Goal: Book appointment/travel/reservation

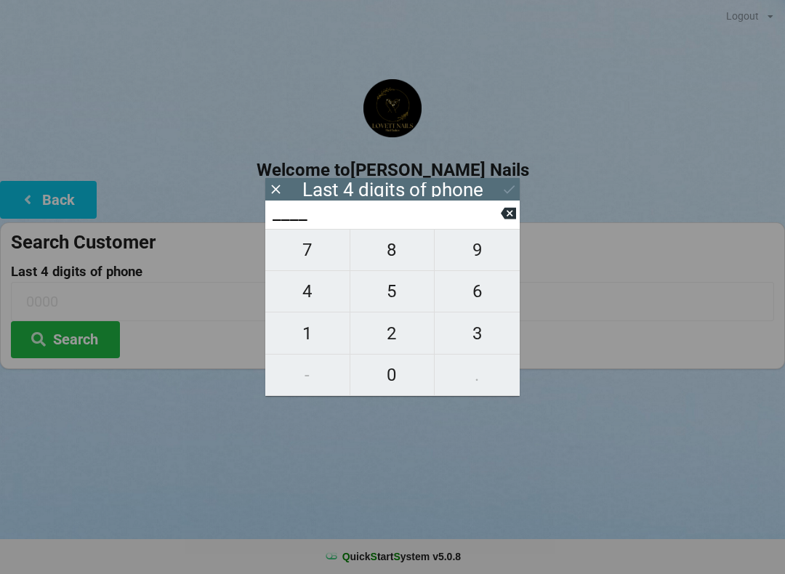
click at [305, 259] on span "7" at bounding box center [307, 250] width 84 height 31
type input "7___"
click at [512, 221] on icon at bounding box center [508, 213] width 15 height 15
type input "____"
click at [323, 342] on span "1" at bounding box center [307, 333] width 84 height 31
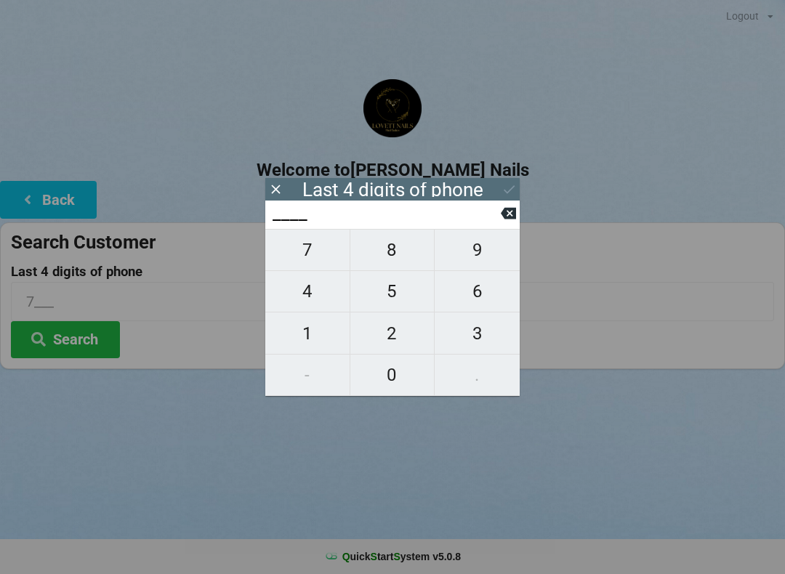
type input "1___"
click at [303, 251] on span "7" at bounding box center [307, 250] width 84 height 31
type input "17__"
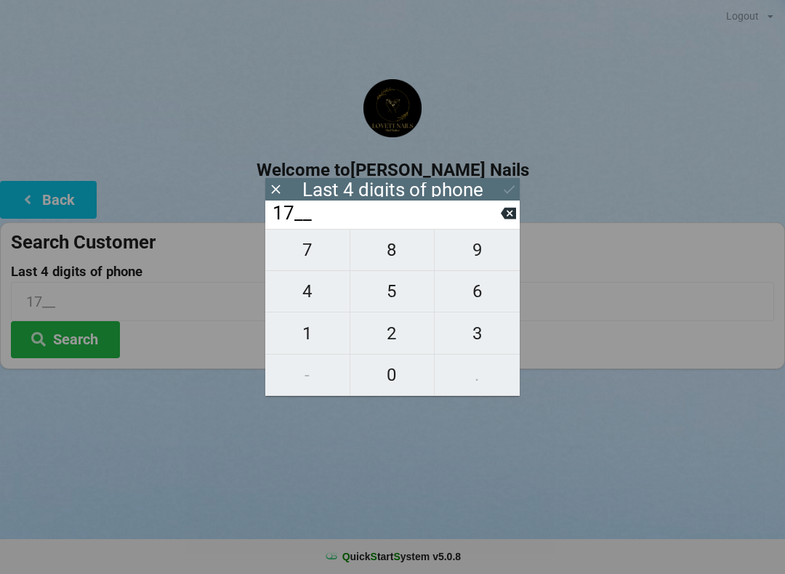
click at [305, 297] on span "4" at bounding box center [307, 291] width 84 height 31
type input "174_"
click at [482, 301] on span "6" at bounding box center [477, 291] width 85 height 31
type input "1746"
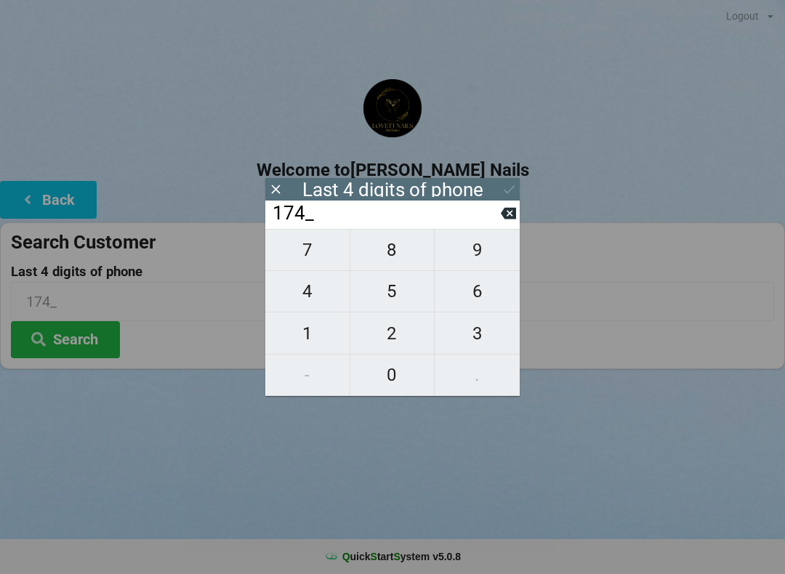
type input "1746"
click at [505, 188] on icon at bounding box center [509, 189] width 15 height 15
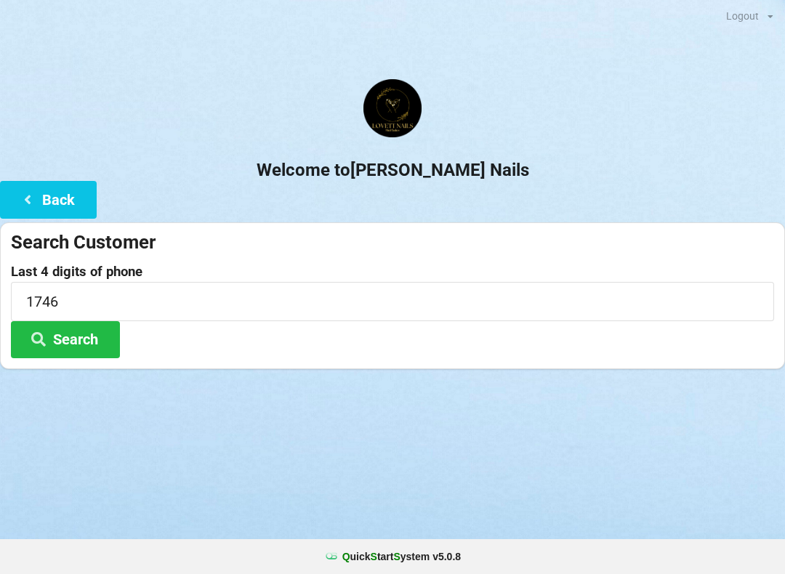
click at [89, 341] on button "Search" at bounding box center [65, 339] width 109 height 37
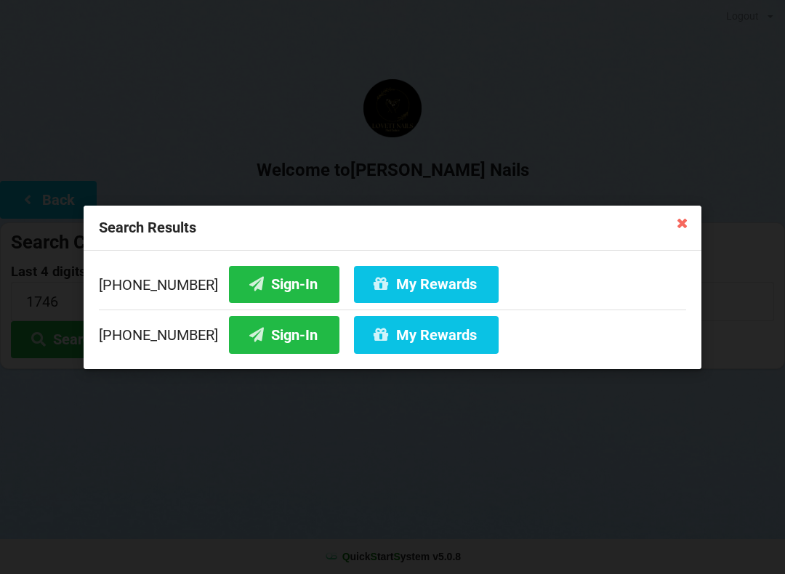
click at [248, 334] on button "Sign-In" at bounding box center [284, 334] width 110 height 37
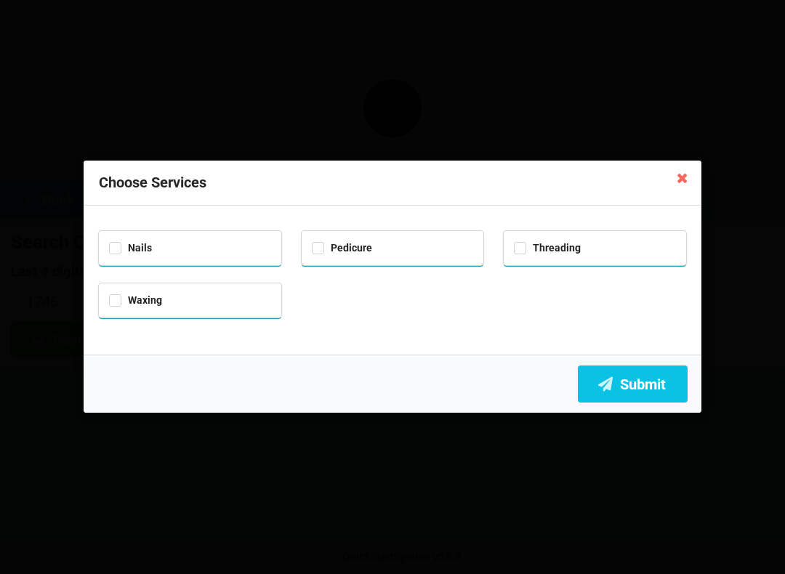
click at [412, 254] on div "Pedicure" at bounding box center [393, 248] width 182 height 34
checkbox input "true"
click at [197, 297] on div "Waxing" at bounding box center [190, 299] width 162 height 17
click at [204, 297] on div "Waxing" at bounding box center [190, 299] width 162 height 17
checkbox input "false"
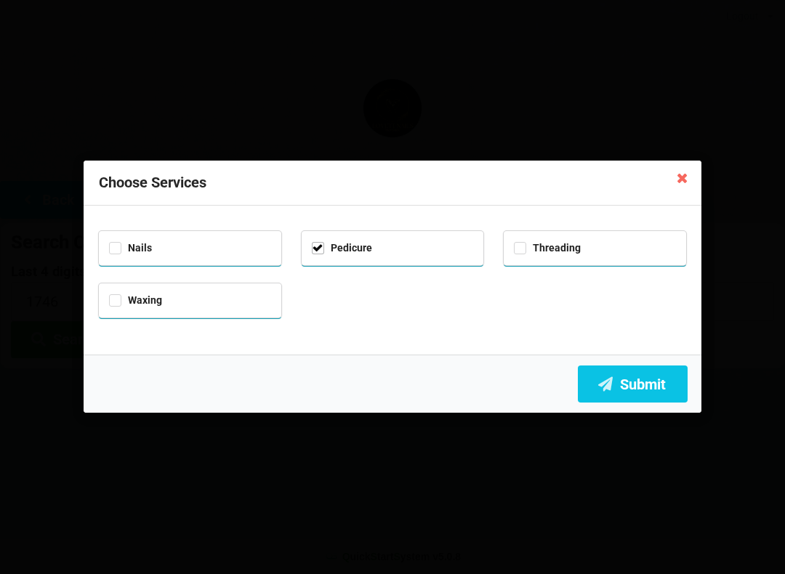
click at [218, 239] on div "Nails" at bounding box center [190, 246] width 162 height 17
checkbox input "true"
click at [659, 398] on button "Submit" at bounding box center [633, 384] width 110 height 37
